Goal: Check status: Check status

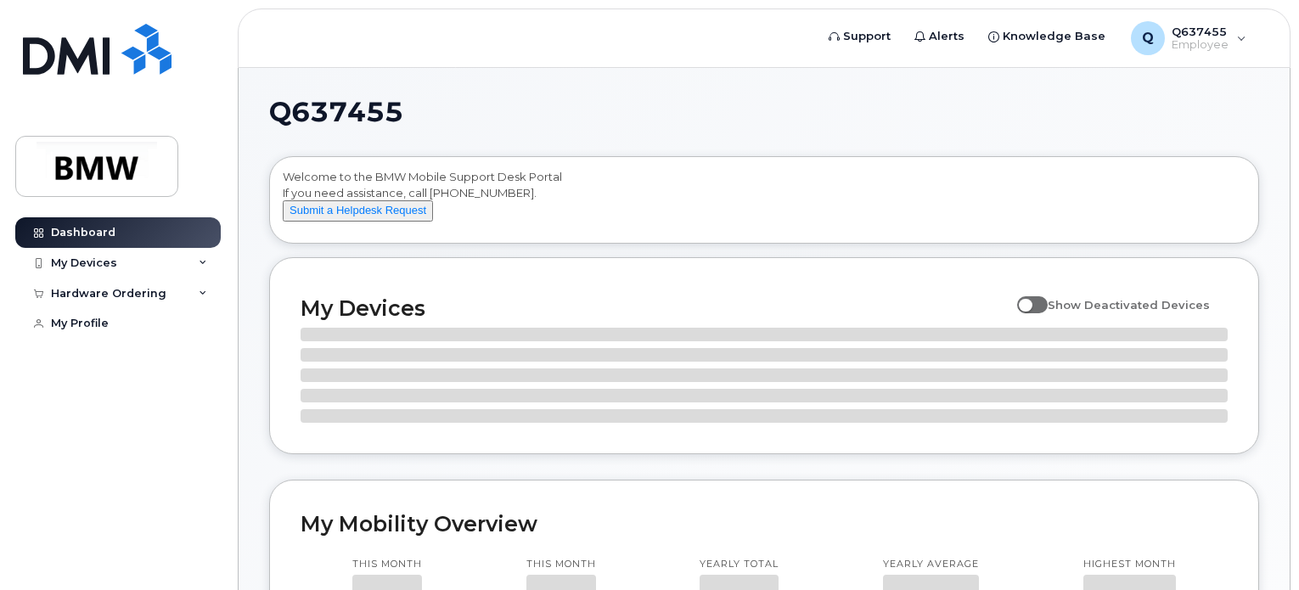
scroll to position [166, 0]
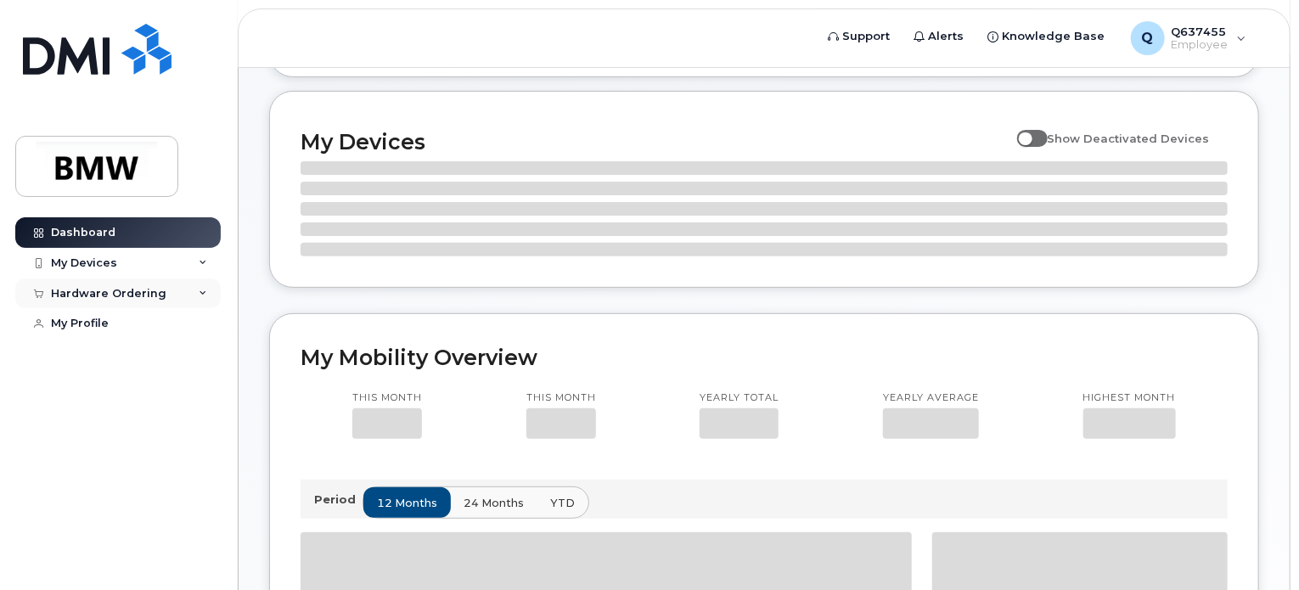
click at [156, 292] on div "Hardware Ordering" at bounding box center [109, 294] width 116 height 14
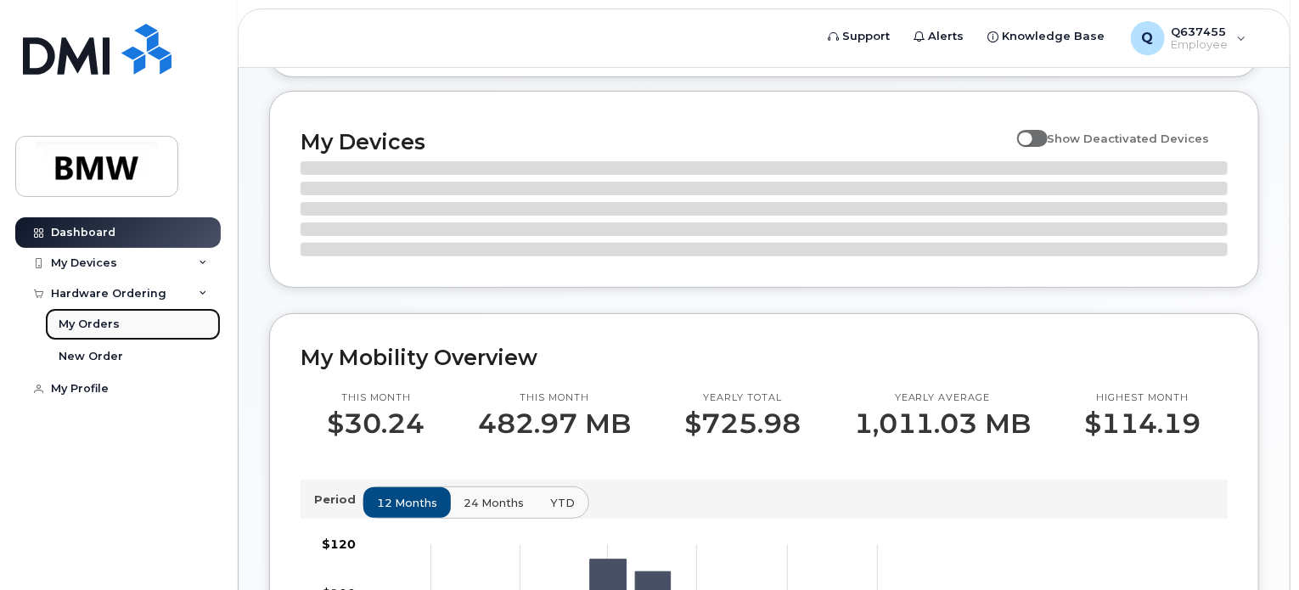
click at [129, 320] on link "My Orders" at bounding box center [133, 324] width 176 height 32
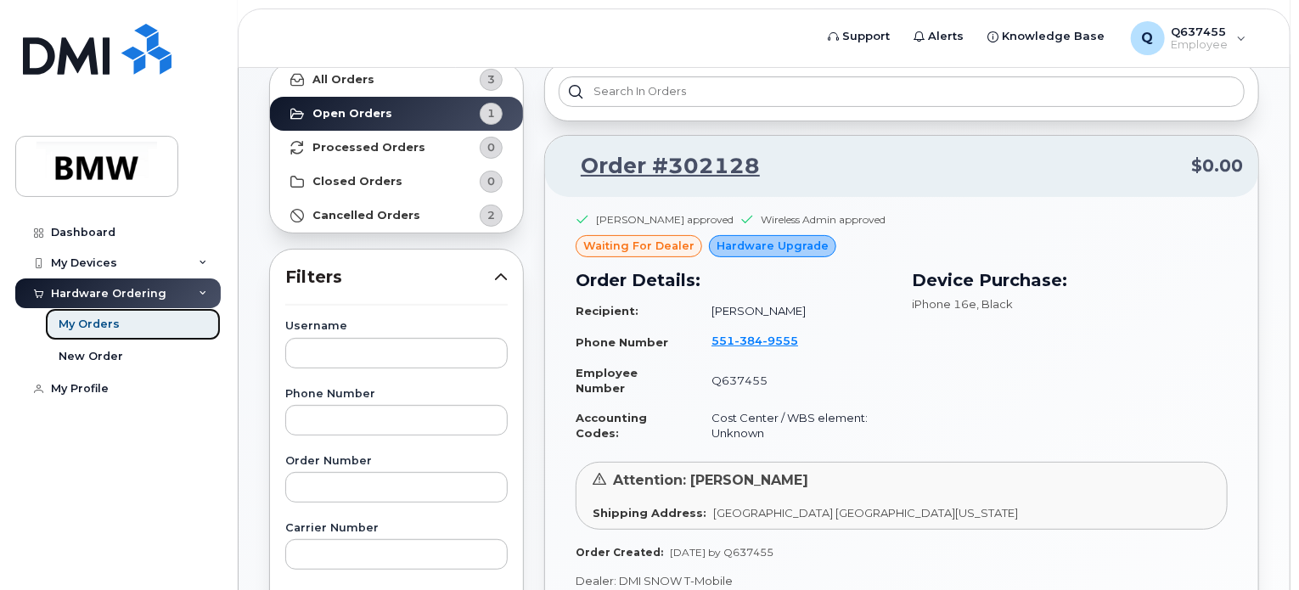
scroll to position [104, 0]
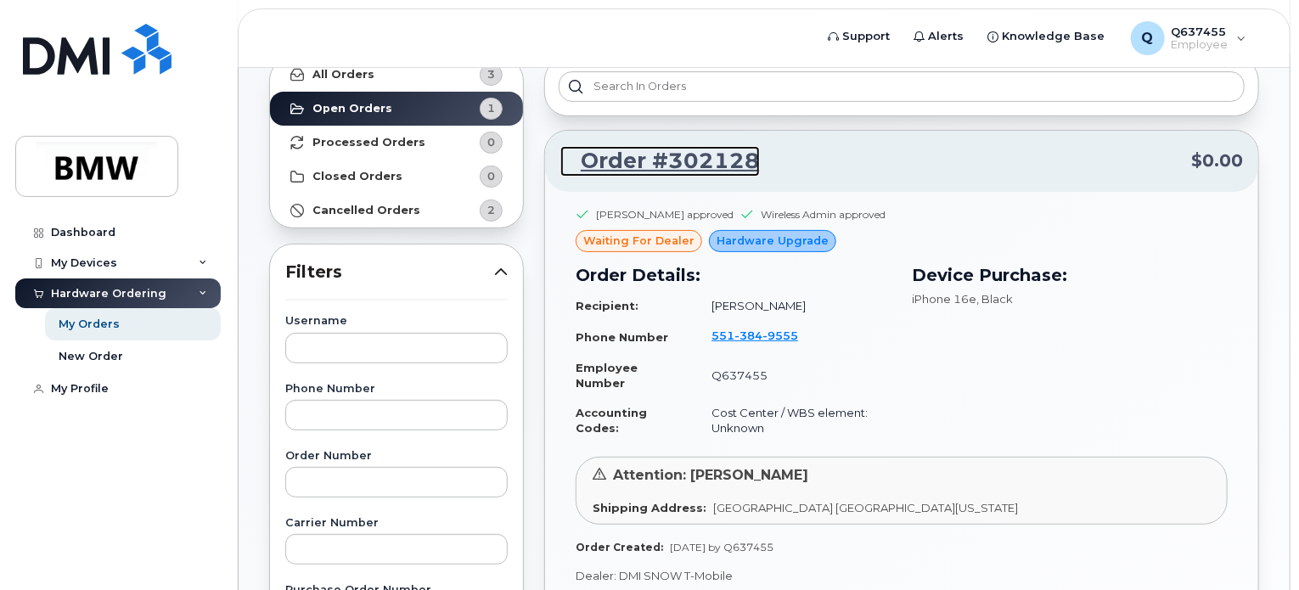
click at [659, 166] on link "Order #302128" at bounding box center [661, 161] width 200 height 31
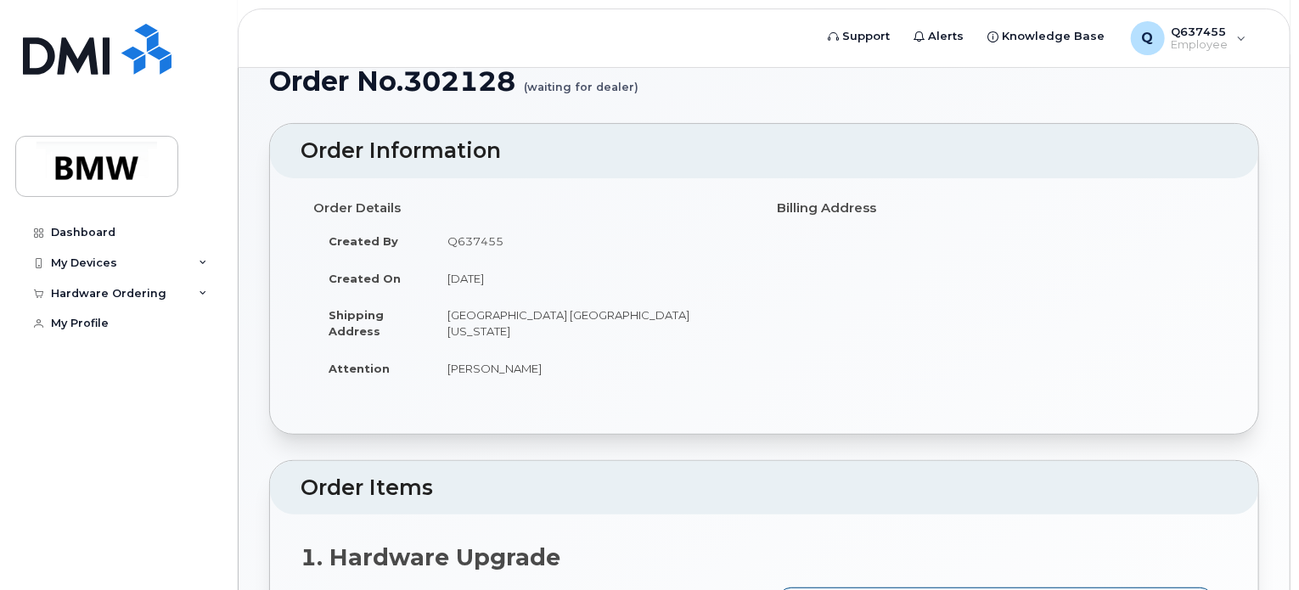
scroll to position [63, 0]
